Goal: Navigation & Orientation: Find specific page/section

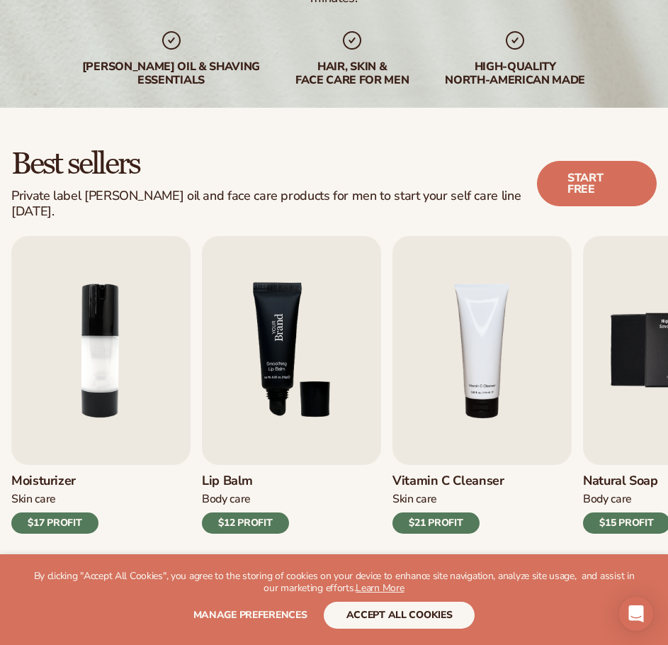
scroll to position [284, 0]
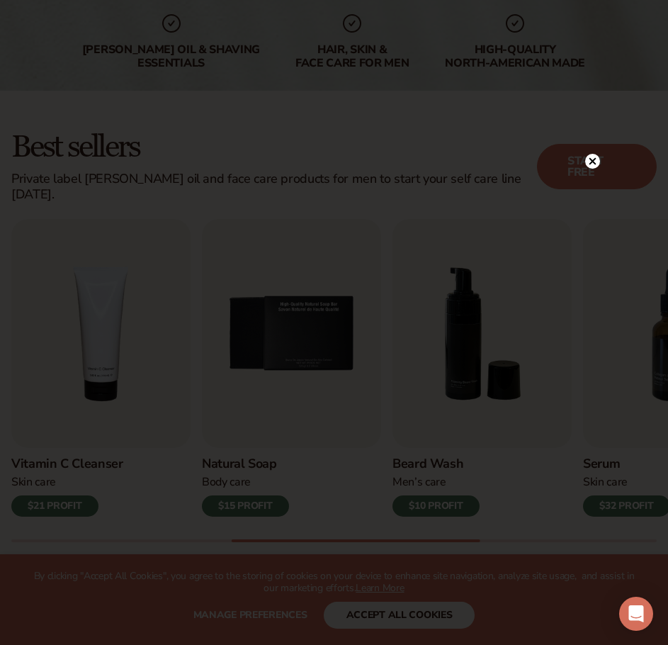
click at [589, 160] on circle at bounding box center [592, 161] width 15 height 15
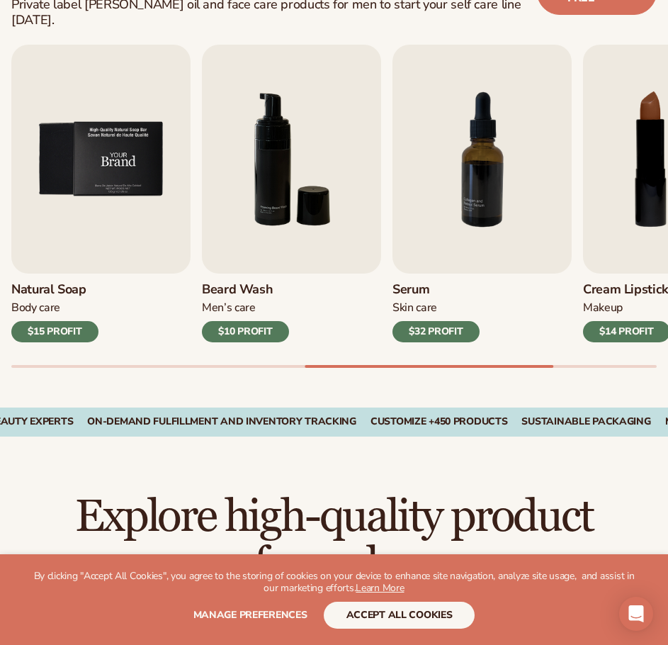
scroll to position [473, 0]
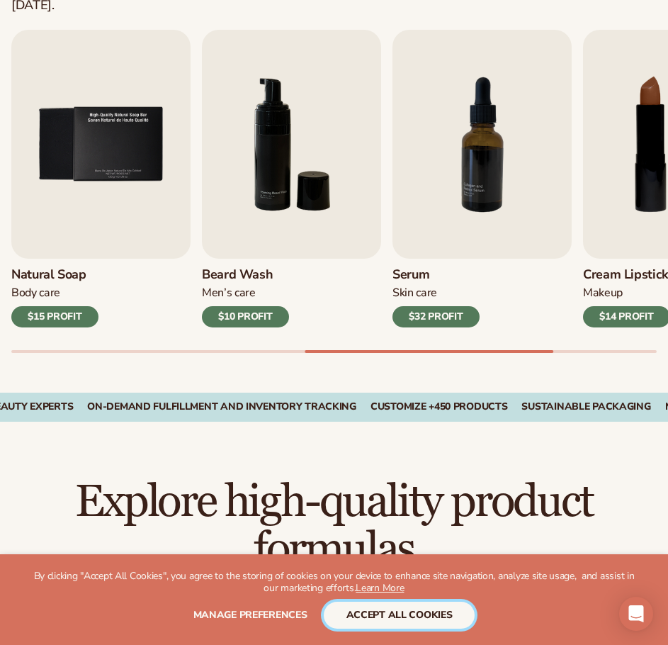
click at [360, 617] on button "accept all cookies" at bounding box center [400, 615] width 152 height 27
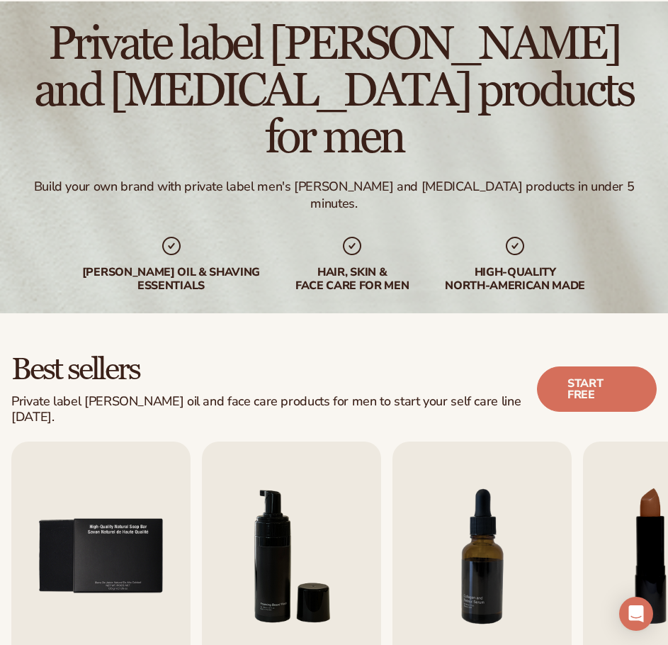
scroll to position [0, 0]
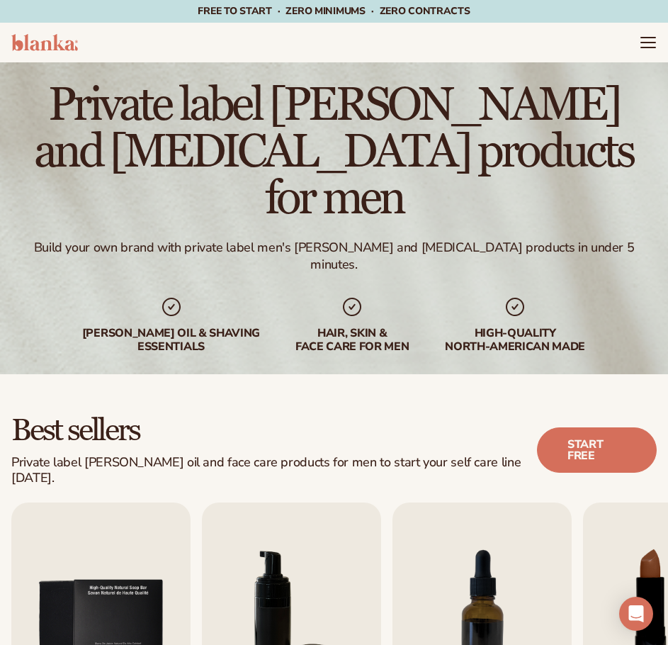
click at [341, 296] on icon at bounding box center [352, 307] width 23 height 23
click at [343, 298] on icon at bounding box center [352, 307] width 18 height 18
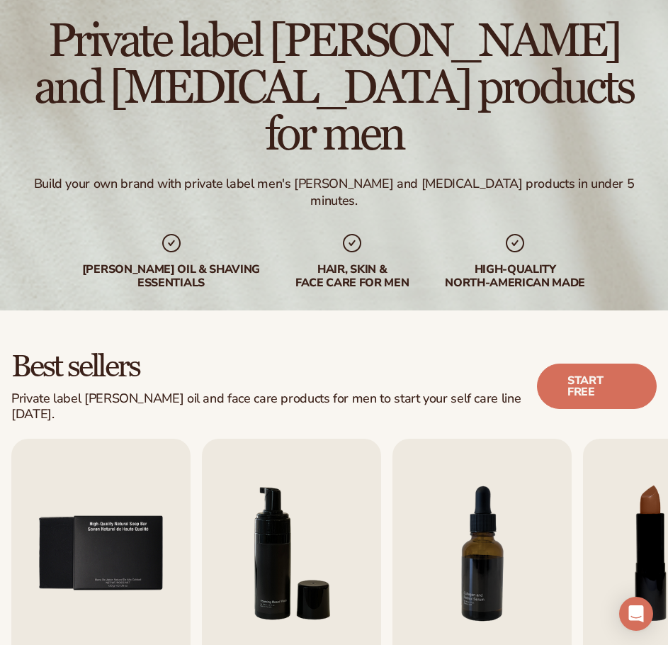
scroll to position [47, 0]
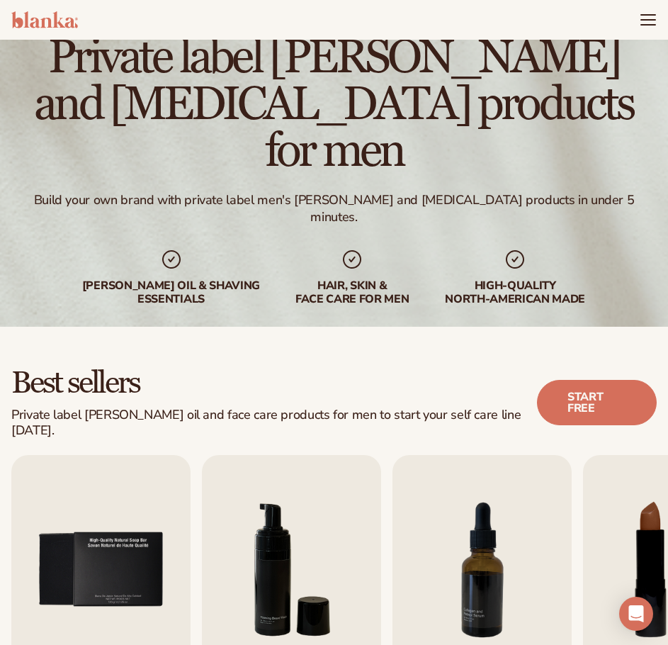
click at [517, 279] on div "High-quality North-american made" at bounding box center [515, 292] width 142 height 27
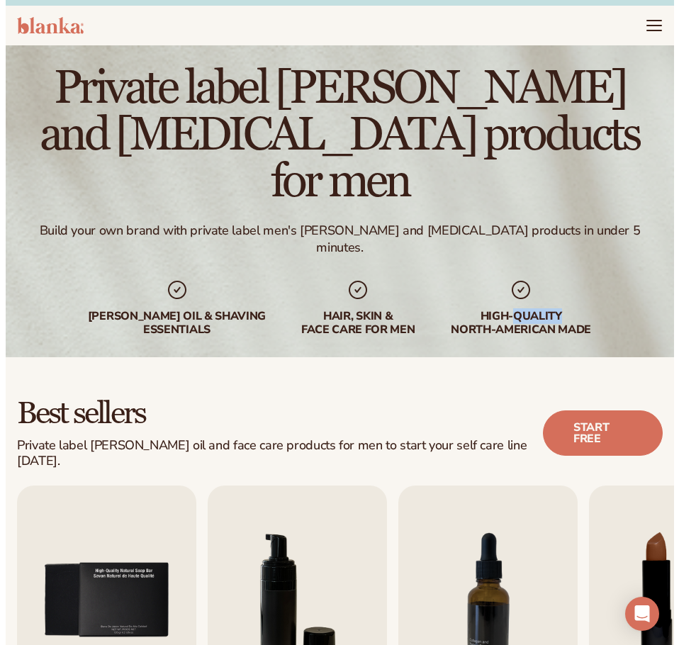
scroll to position [0, 0]
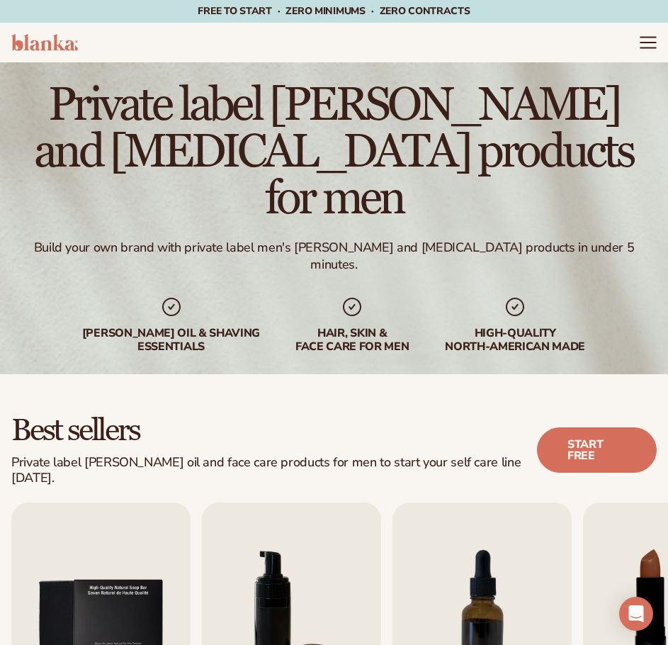
click at [650, 43] on icon "Menu" at bounding box center [648, 43] width 15 height 0
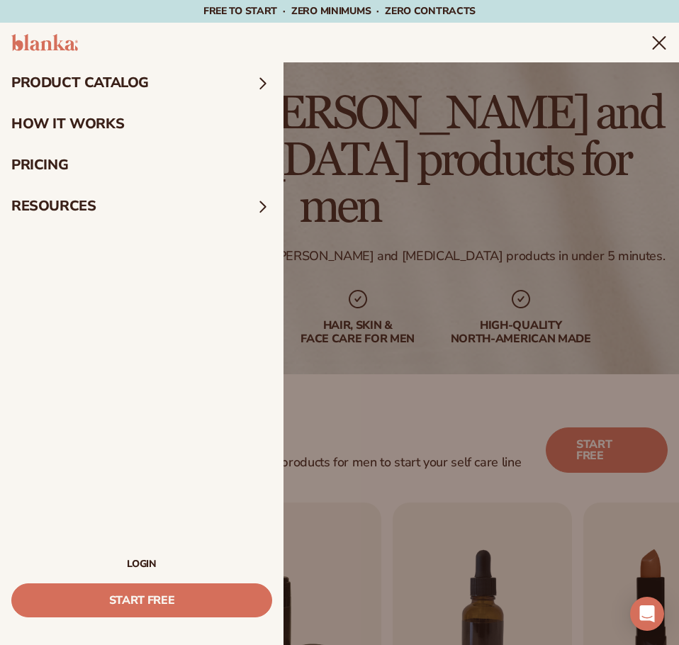
click at [62, 76] on summary "product catalog" at bounding box center [142, 82] width 284 height 41
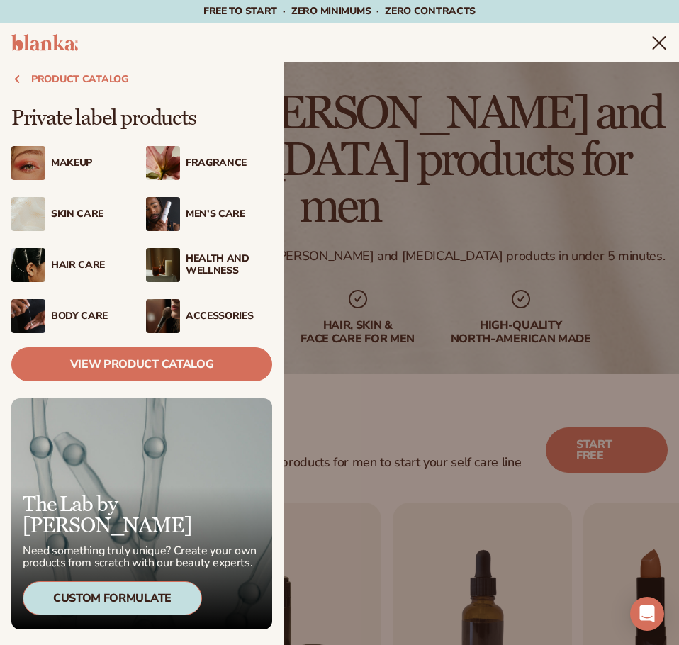
click at [159, 214] on img at bounding box center [163, 214] width 34 height 34
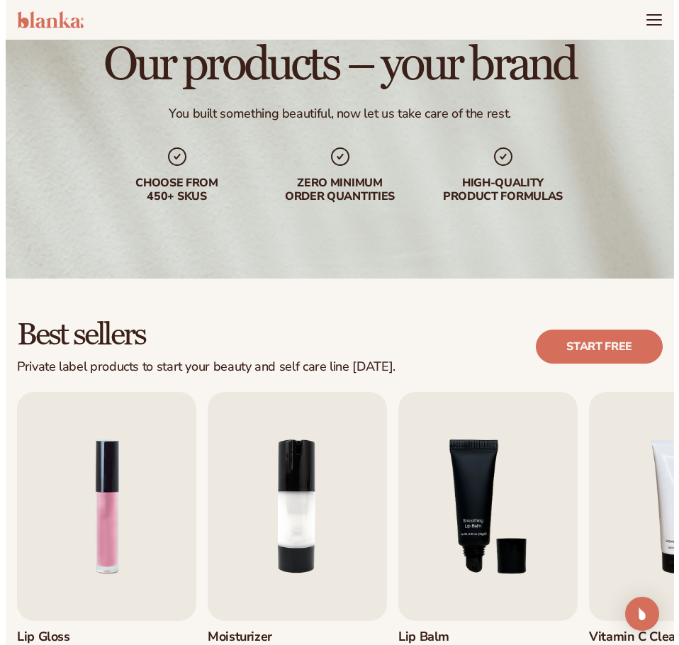
scroll to position [94, 0]
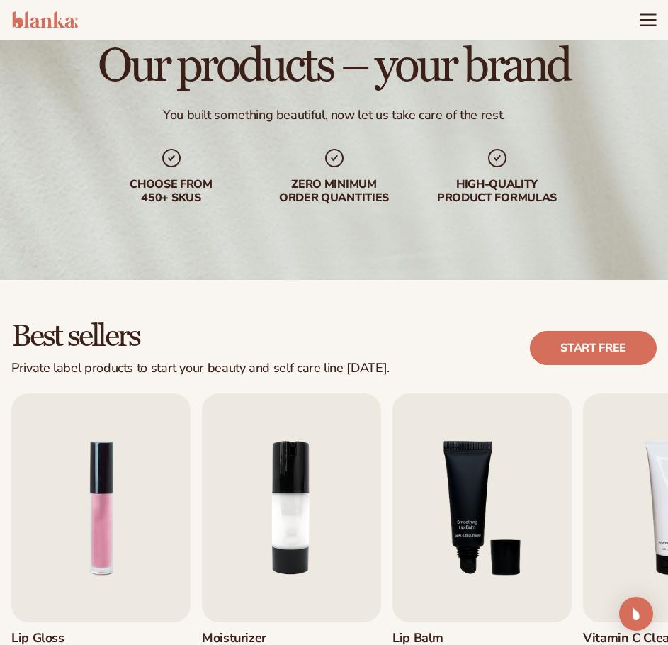
click at [646, 22] on icon "Menu" at bounding box center [648, 20] width 18 height 18
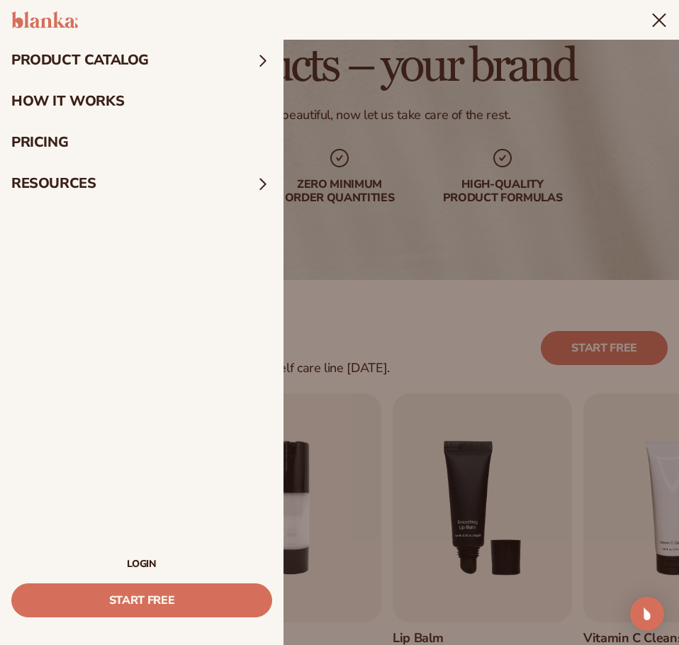
click at [46, 59] on summary "product catalog" at bounding box center [142, 60] width 284 height 41
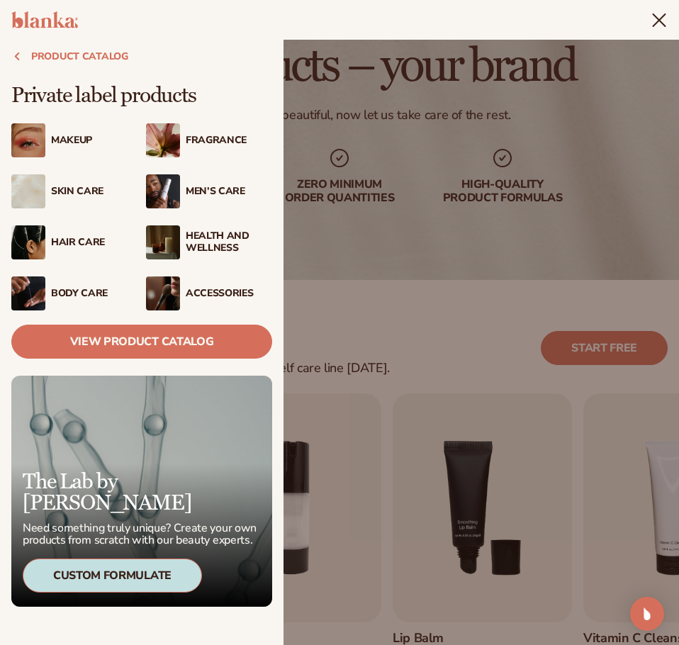
click at [197, 188] on div "Men’s Care" at bounding box center [229, 192] width 86 height 12
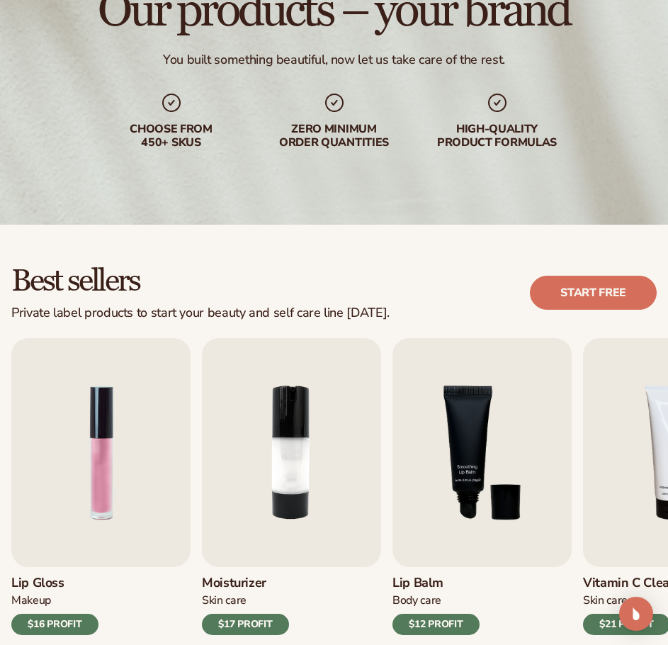
scroll to position [189, 0]
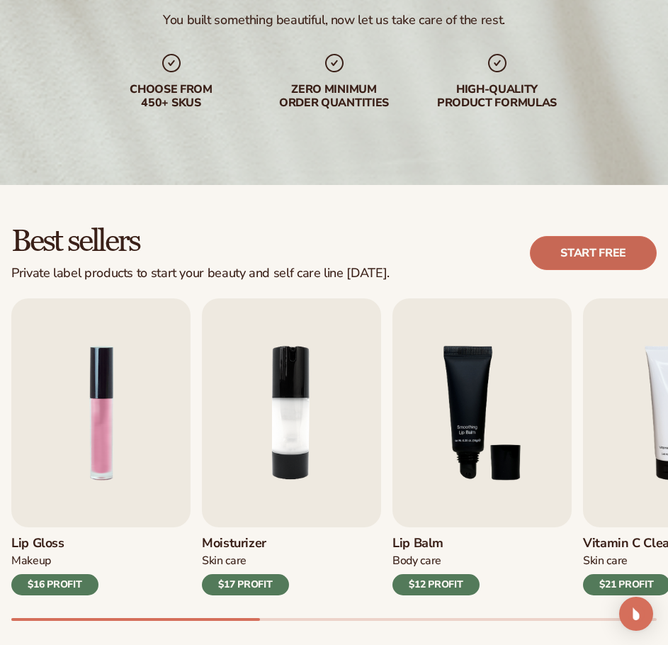
click at [593, 252] on link "Start free" at bounding box center [593, 253] width 127 height 34
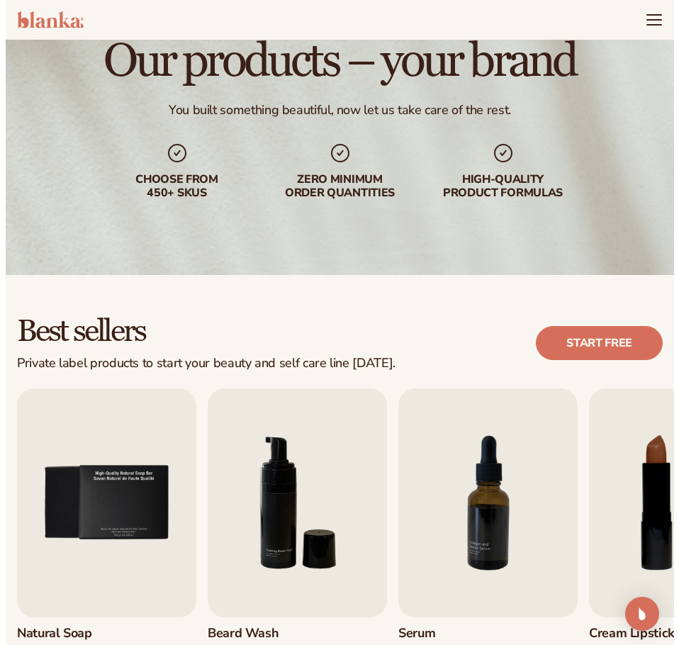
scroll to position [47, 0]
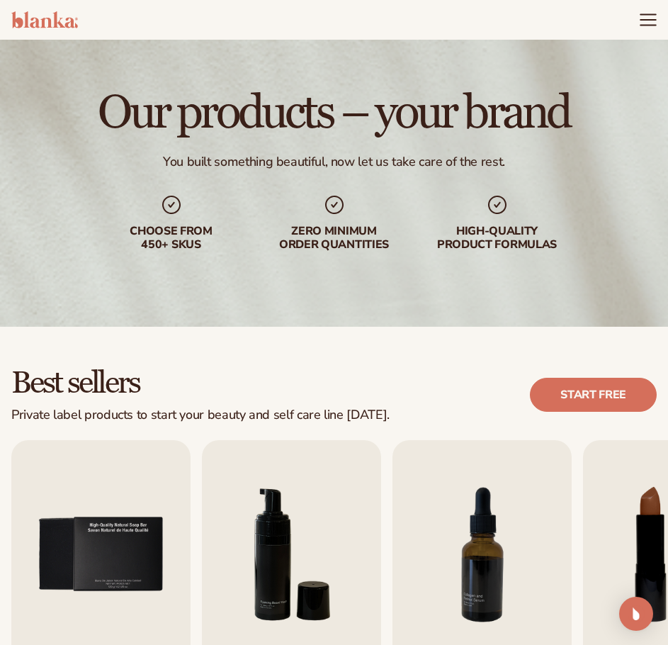
click at [646, 27] on icon "Menu" at bounding box center [648, 20] width 18 height 18
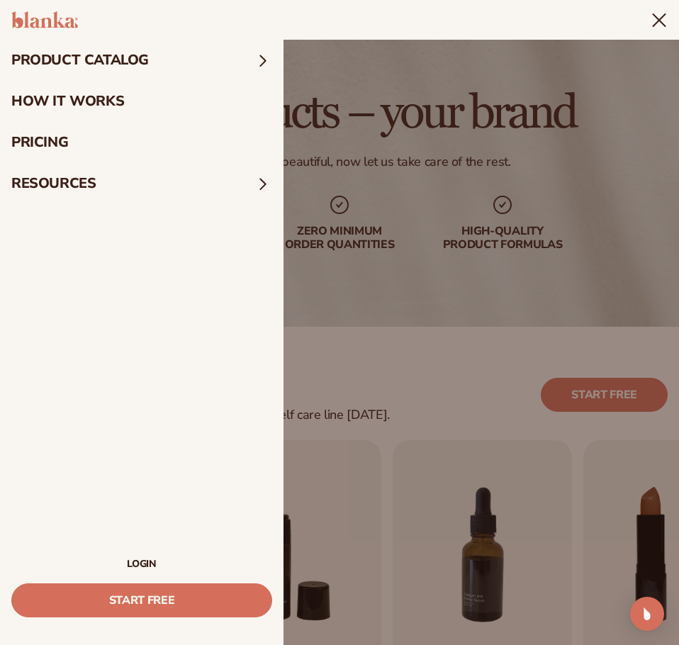
click at [139, 564] on link "LOGIN" at bounding box center [141, 564] width 261 height 10
